Goal: Task Accomplishment & Management: Manage account settings

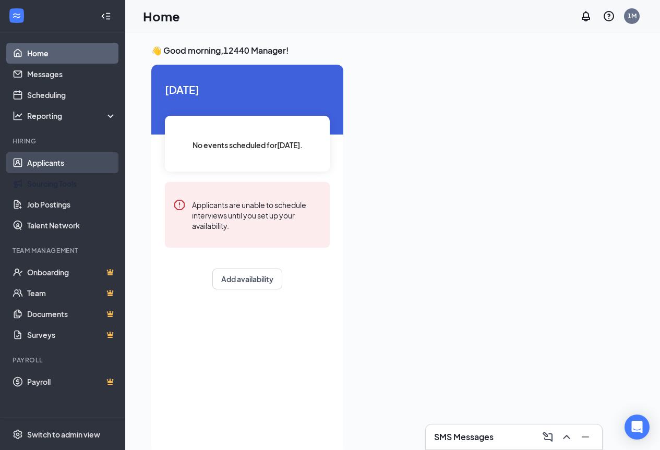
click at [41, 170] on link "Applicants" at bounding box center [71, 162] width 89 height 21
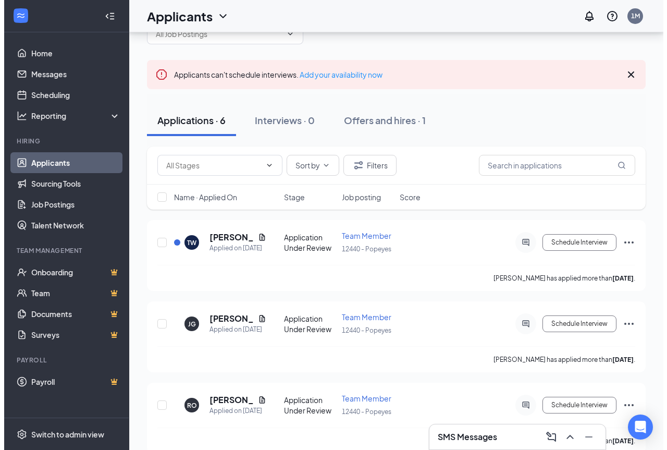
scroll to position [52, 0]
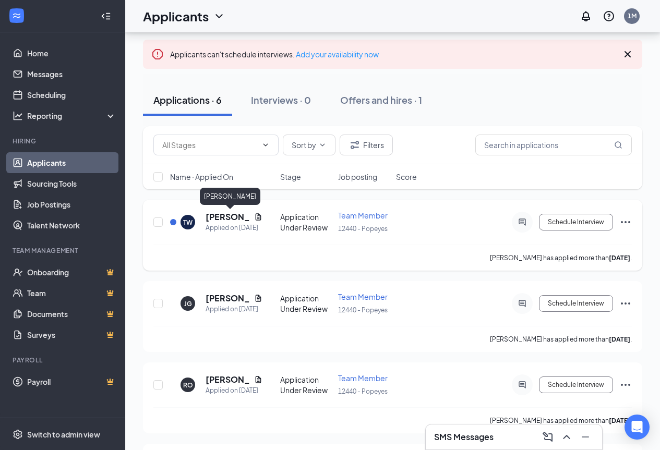
click at [220, 213] on h5 "[PERSON_NAME]" at bounding box center [227, 216] width 44 height 11
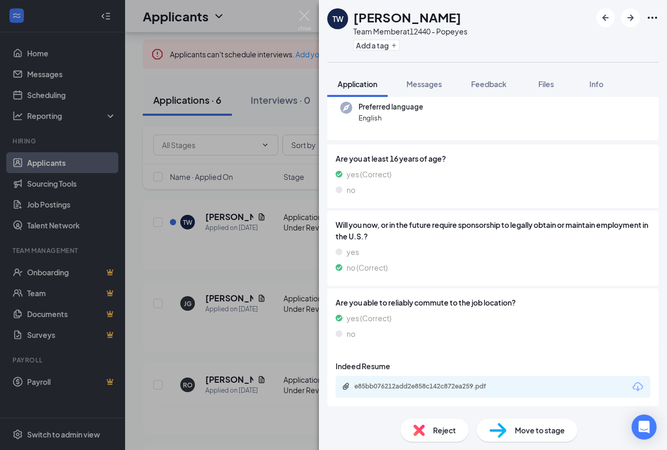
click at [551, 422] on span "Move to stage" at bounding box center [540, 429] width 50 height 11
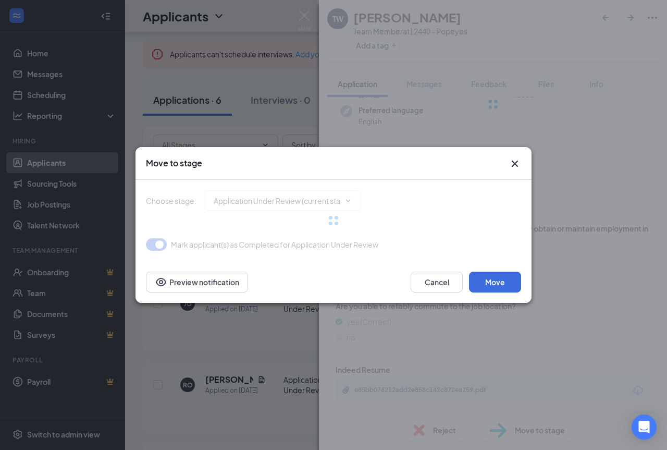
type input "Onsite Interview (next stage)"
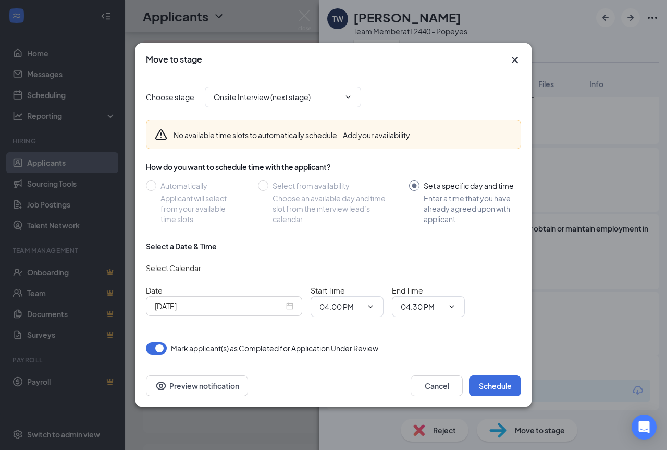
click at [246, 314] on div "[DATE]" at bounding box center [224, 306] width 156 height 20
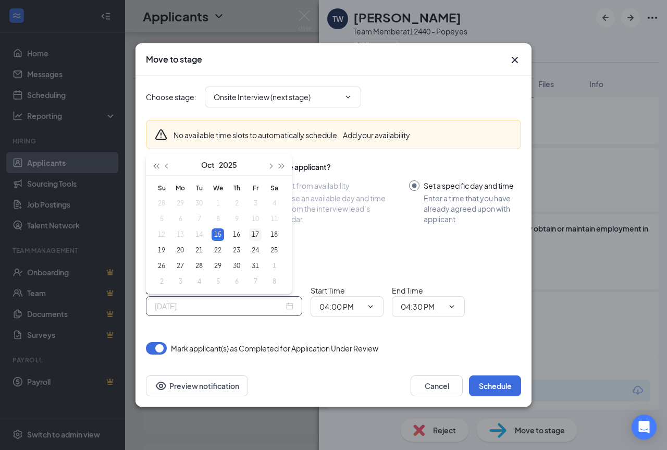
type input "[DATE]"
click at [255, 233] on div "17" at bounding box center [255, 234] width 13 height 13
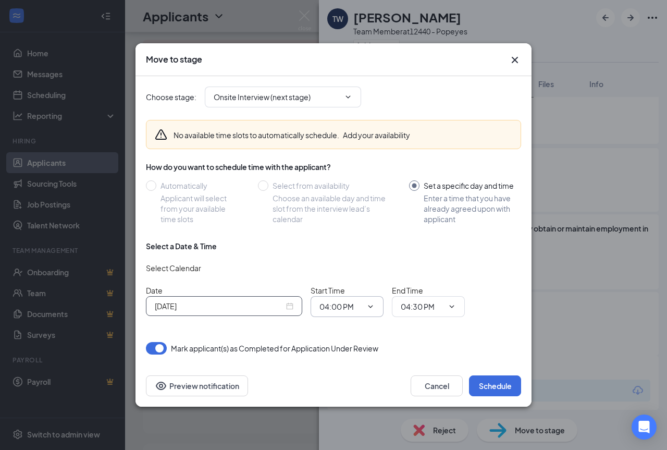
click at [373, 307] on icon "ChevronDown" at bounding box center [371, 306] width 8 height 8
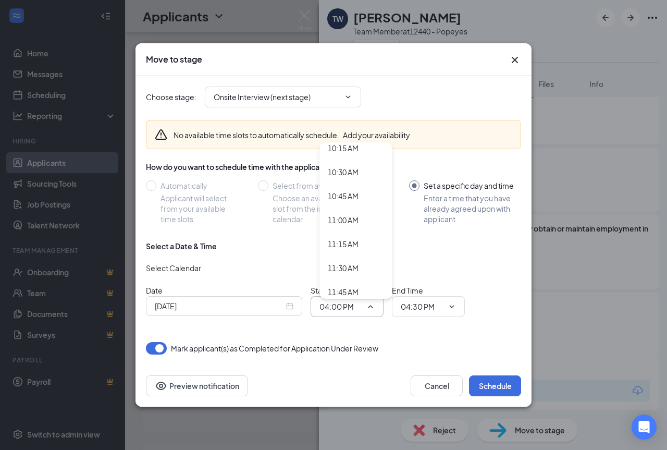
scroll to position [991, 0]
click at [356, 220] on div "11:00 AM" at bounding box center [343, 218] width 31 height 11
type input "11:00 AM"
click at [454, 307] on icon "ChevronDown" at bounding box center [452, 306] width 8 height 8
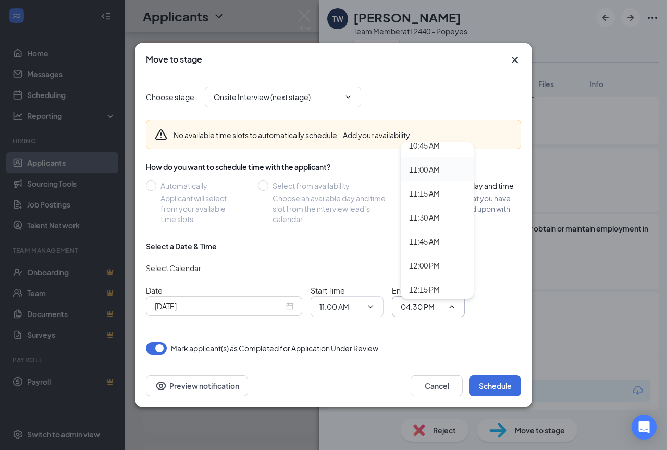
scroll to position [1043, 0]
click at [436, 191] on div "11:15 AM" at bounding box center [424, 190] width 31 height 11
type input "11:15 AM"
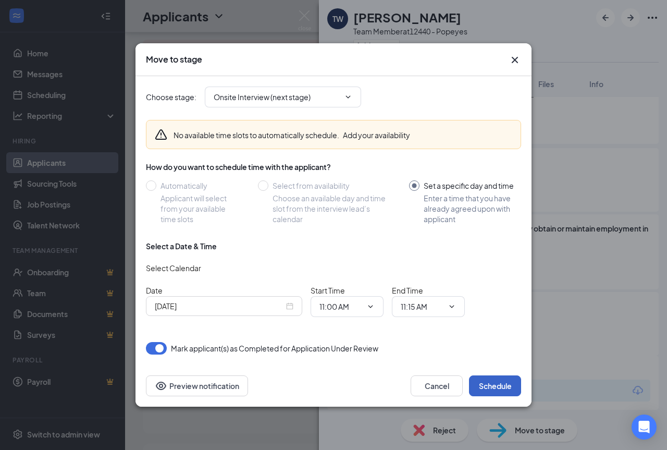
click at [495, 379] on button "Schedule" at bounding box center [495, 385] width 52 height 21
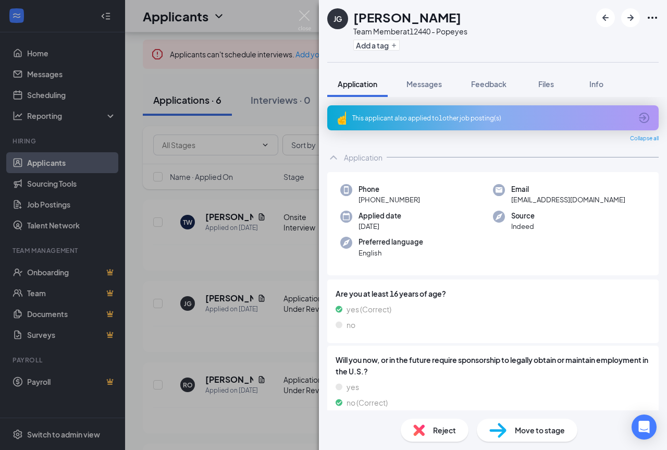
click at [544, 422] on span "Move to stage" at bounding box center [540, 429] width 50 height 11
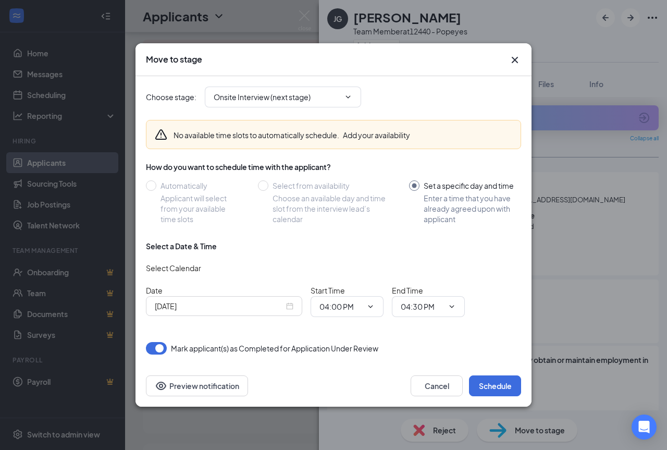
click at [517, 60] on icon "Cross" at bounding box center [515, 60] width 13 height 13
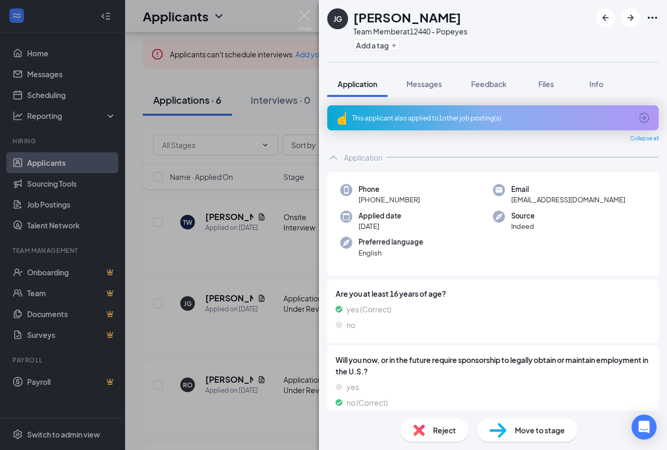
click at [128, 273] on div "[PERSON_NAME] Team Member at 12440 - Popeyes Add a tag Application Messages Fee…" at bounding box center [333, 225] width 667 height 450
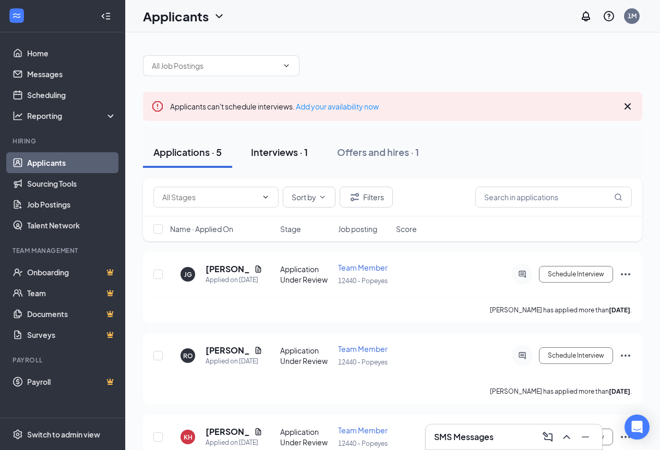
click at [278, 149] on div "Interviews · 1" at bounding box center [279, 151] width 57 height 13
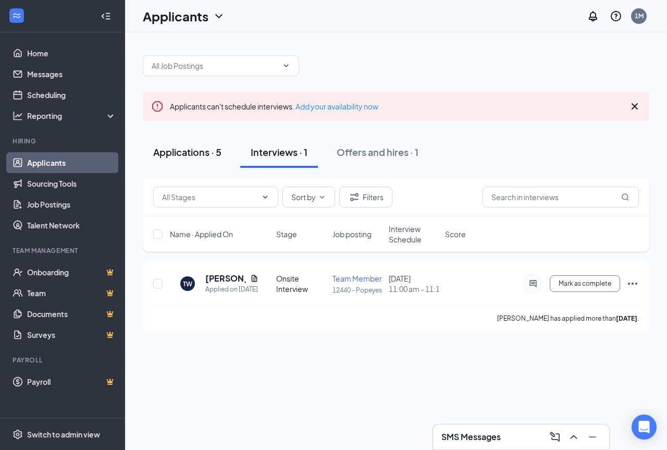
click at [204, 155] on div "Applications · 5" at bounding box center [187, 151] width 68 height 13
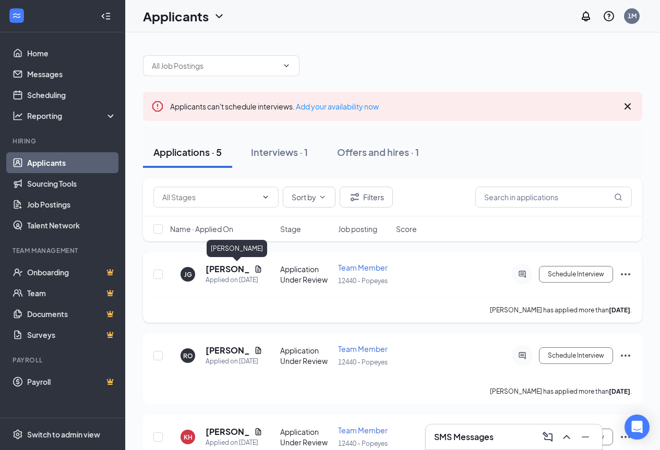
click at [213, 271] on h5 "[PERSON_NAME]" at bounding box center [227, 268] width 44 height 11
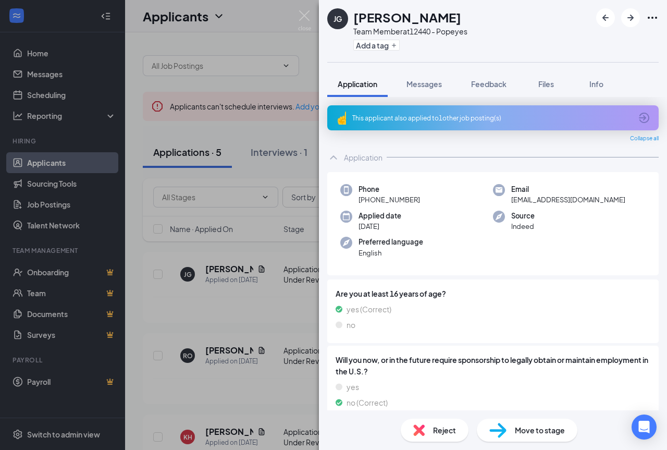
click at [242, 21] on div "[PERSON_NAME] Team Member at 12440 - Popeyes Add a tag Application Messages Fee…" at bounding box center [333, 225] width 667 height 450
